Goal: Information Seeking & Learning: Understand process/instructions

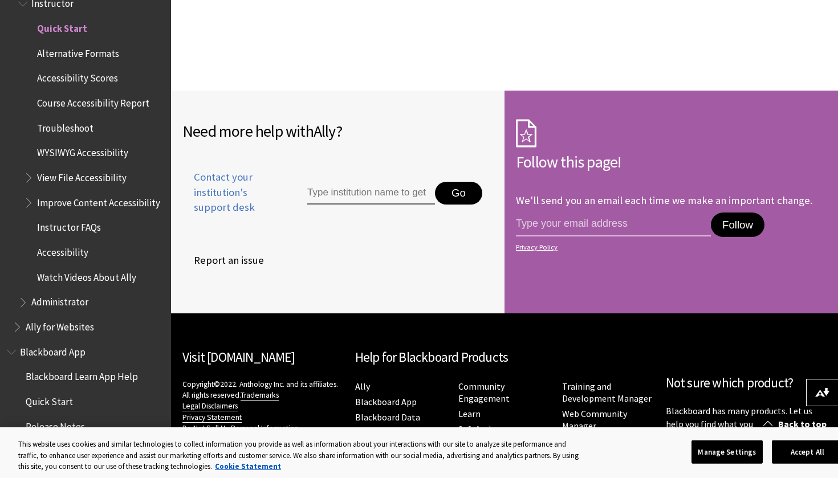
scroll to position [2359, 0]
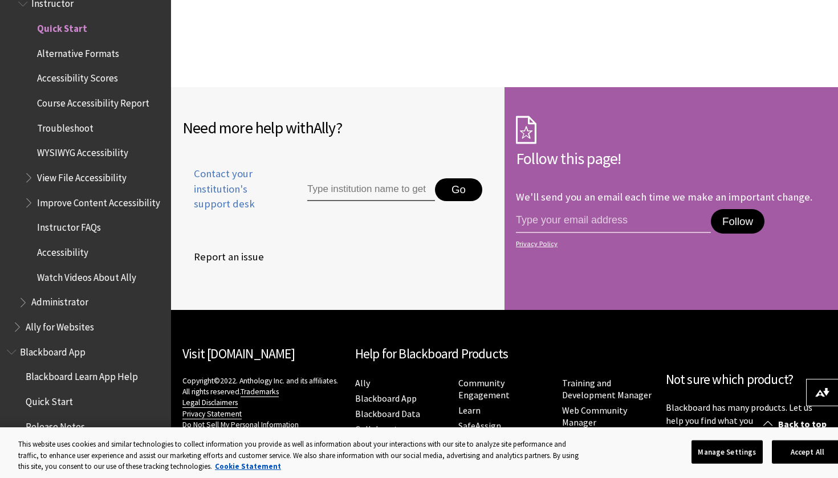
click at [104, 172] on span "View File Accessibility" at bounding box center [81, 175] width 89 height 15
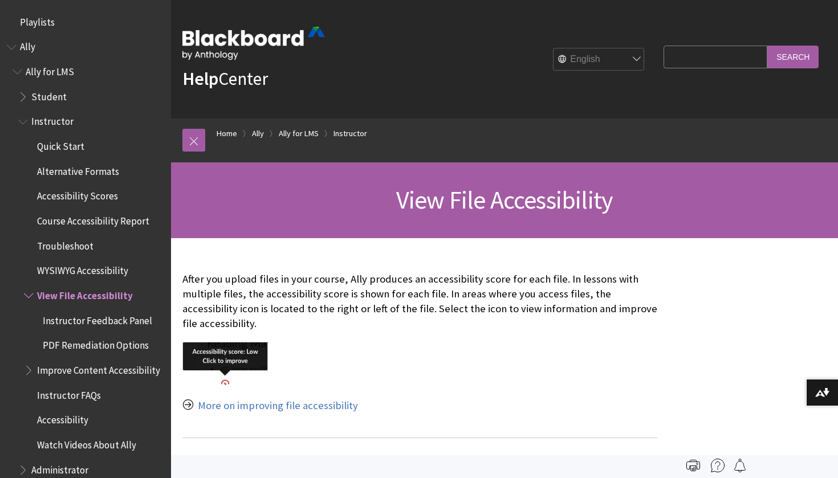
scroll to position [265, 0]
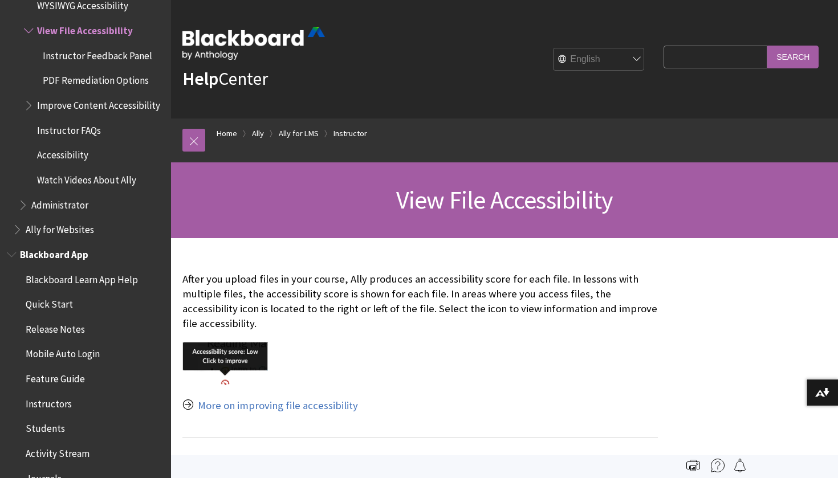
click at [95, 272] on span "Blackboard Learn App Help" at bounding box center [82, 277] width 112 height 15
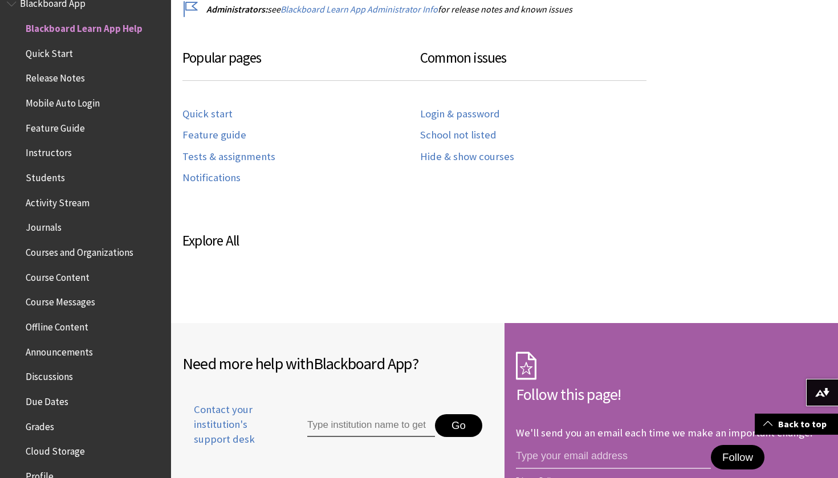
scroll to position [573, 0]
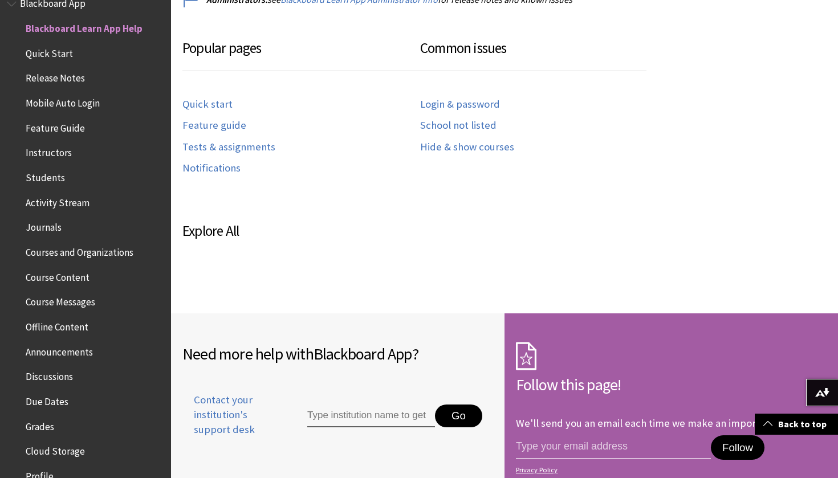
click at [83, 268] on span "Course Content" at bounding box center [58, 275] width 64 height 15
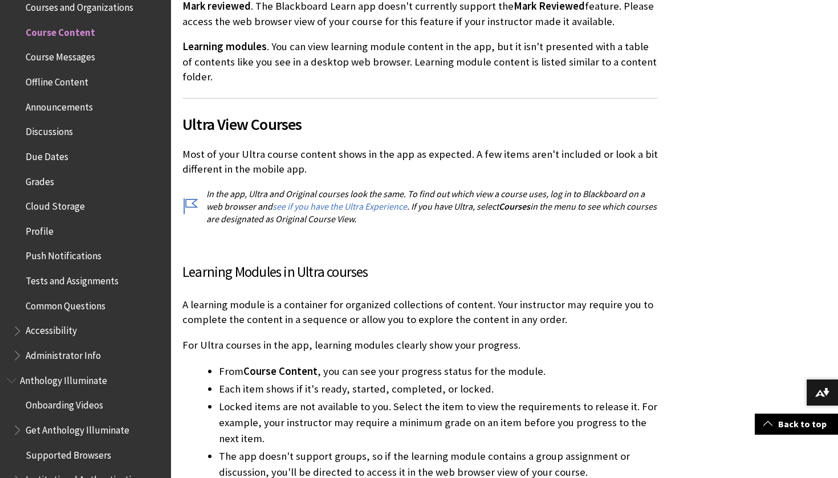
scroll to position [1996, 0]
